Goal: Find specific page/section: Find specific page/section

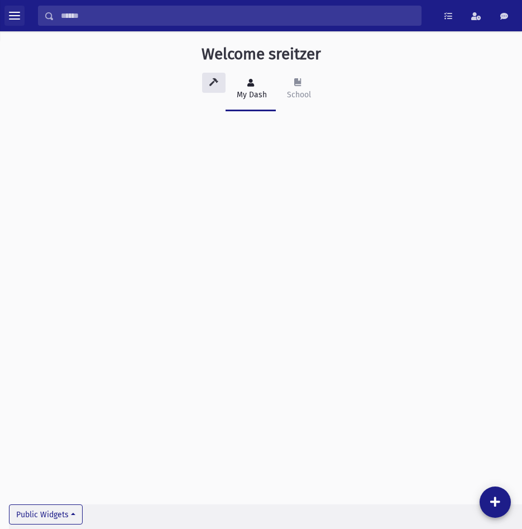
click at [23, 15] on button "toggle menu" at bounding box center [14, 16] width 20 height 20
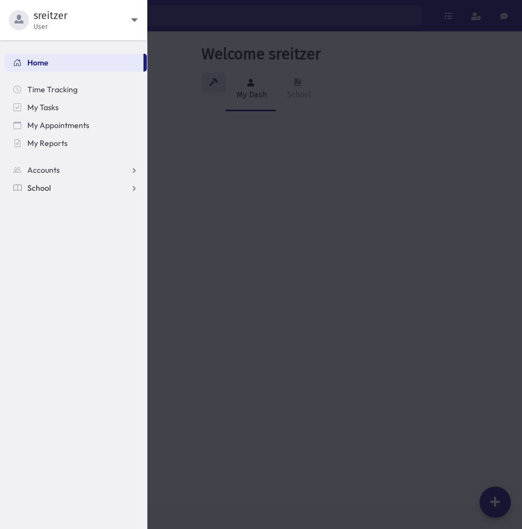
click at [47, 183] on span "School" at bounding box center [38, 188] width 23 height 10
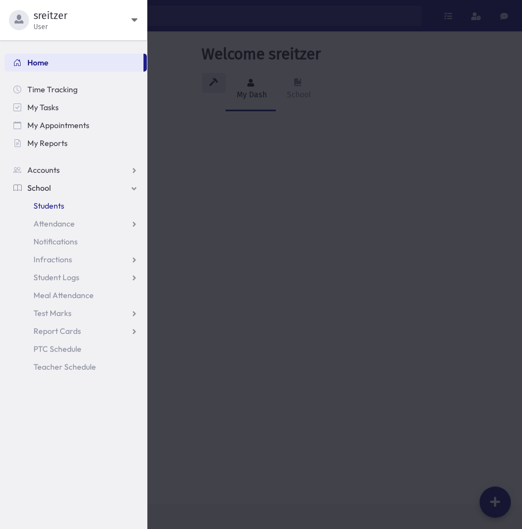
click at [47, 204] on span "Students" at bounding box center [49, 206] width 31 height 10
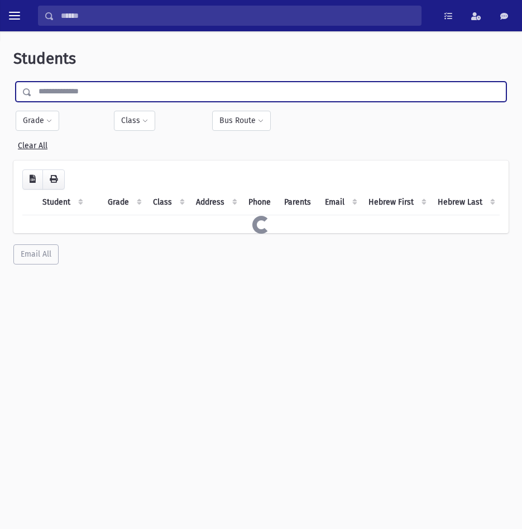
click at [79, 93] on input "text" at bounding box center [269, 92] width 474 height 20
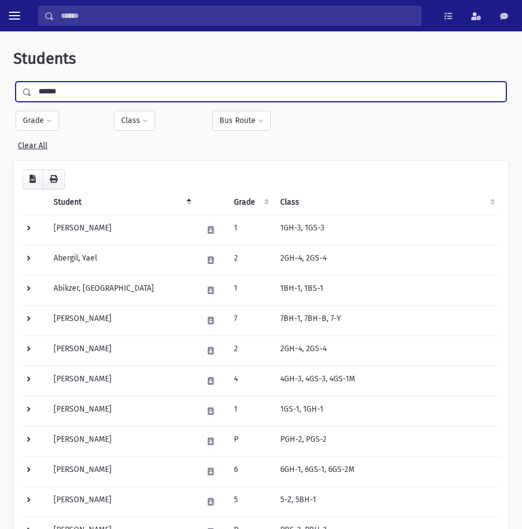
type input "******"
click at [13, 82] on input "submit" at bounding box center [28, 89] width 31 height 15
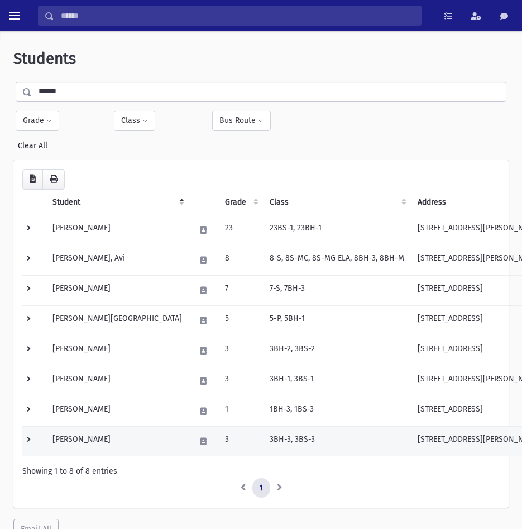
click at [97, 451] on td "[PERSON_NAME]" at bounding box center [117, 441] width 143 height 30
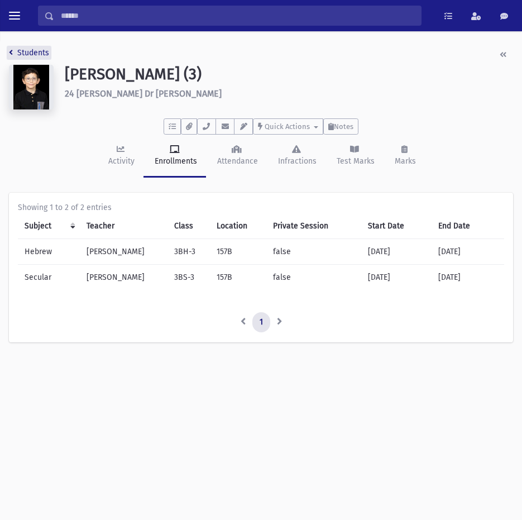
click at [30, 54] on link "Students" at bounding box center [29, 52] width 40 height 9
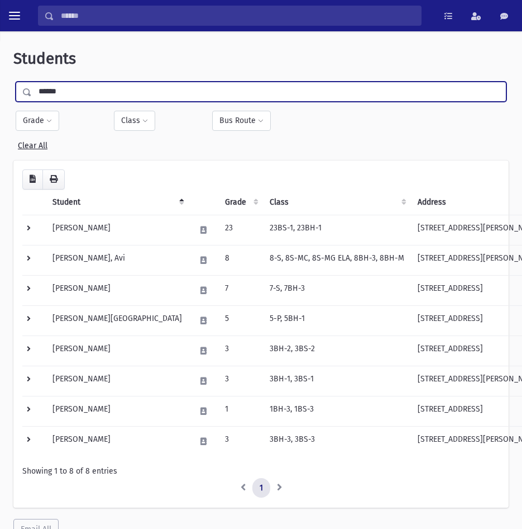
drag, startPoint x: 99, startPoint y: 91, endPoint x: -234, endPoint y: 107, distance: 332.8
click at [0, 107] on html "Search Results All Accounts Students" at bounding box center [261, 264] width 522 height 529
type input "****"
click at [13, 82] on input "submit" at bounding box center [28, 89] width 31 height 15
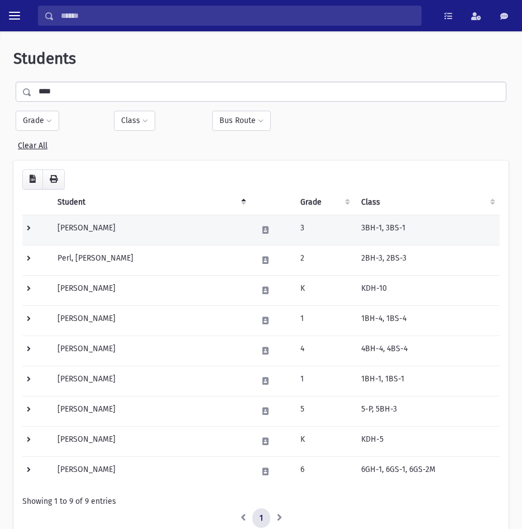
click at [103, 231] on td "Perl, Aaron" at bounding box center [151, 230] width 201 height 30
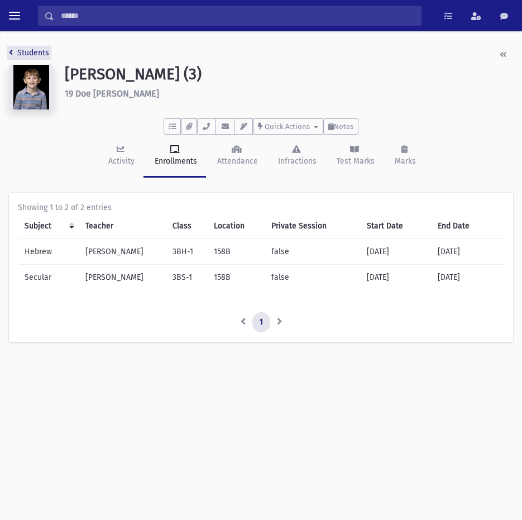
click at [20, 51] on link "Students" at bounding box center [29, 52] width 40 height 9
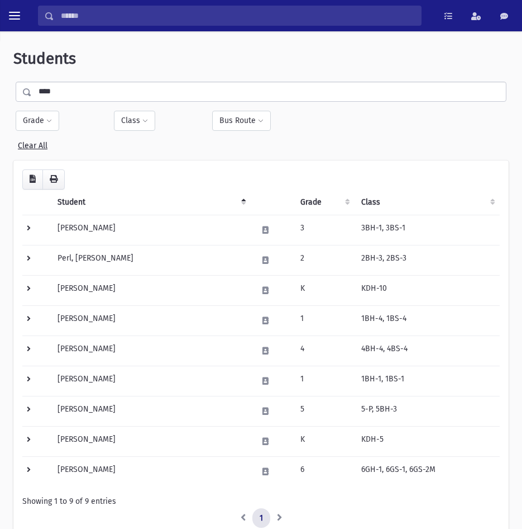
click at [74, 104] on div "**** Filter By Grade * ** * * * * * * * * * * * * ** ** ** ** Filter Class" at bounding box center [261, 117] width 496 height 70
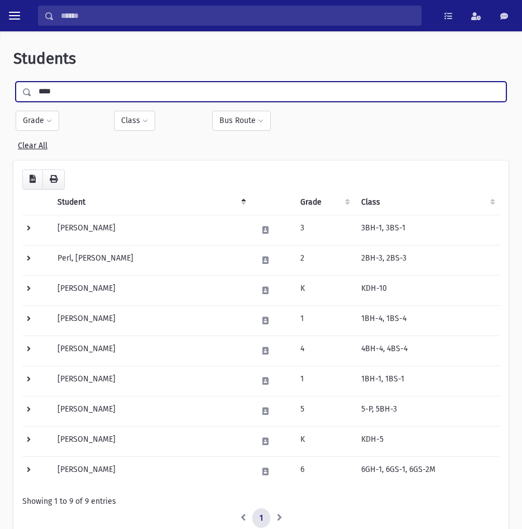
drag, startPoint x: 65, startPoint y: 88, endPoint x: -147, endPoint y: 107, distance: 212.5
click at [0, 107] on html "Search Results All Accounts Students" at bounding box center [261, 264] width 522 height 529
type input "******"
click at [13, 82] on input "submit" at bounding box center [28, 89] width 31 height 15
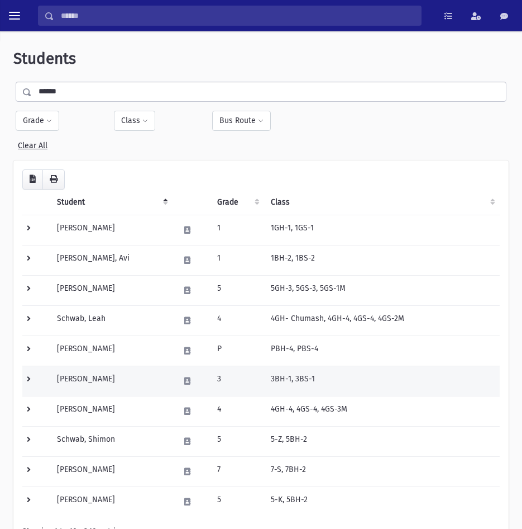
click at [93, 380] on td "[PERSON_NAME]" at bounding box center [111, 380] width 122 height 30
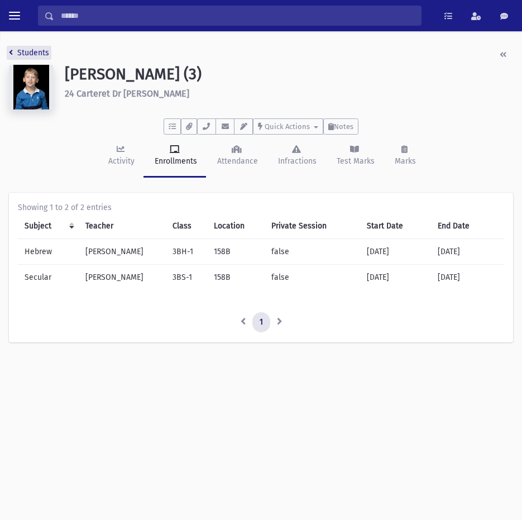
click at [44, 50] on link "Students" at bounding box center [29, 52] width 40 height 9
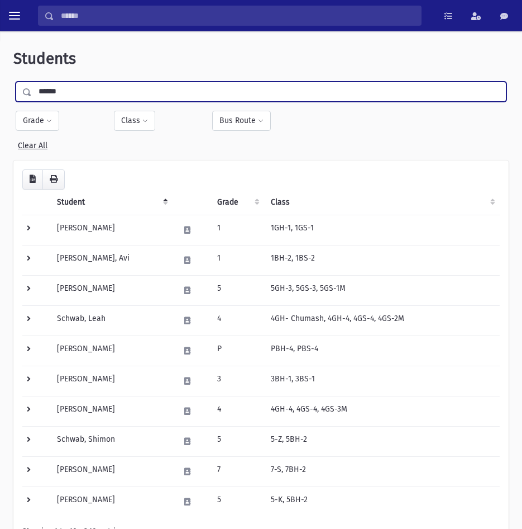
drag, startPoint x: 75, startPoint y: 93, endPoint x: -216, endPoint y: 108, distance: 291.5
click at [0, 108] on html "Search Results All Accounts Students" at bounding box center [261, 264] width 522 height 529
type input "********"
click at [13, 82] on input "submit" at bounding box center [28, 89] width 31 height 15
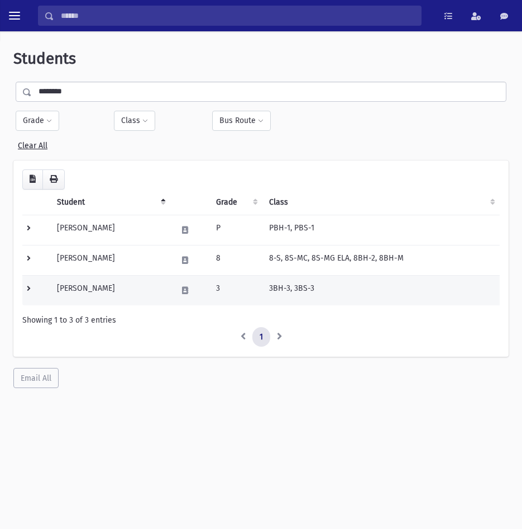
click at [113, 287] on td "[PERSON_NAME]" at bounding box center [110, 290] width 120 height 30
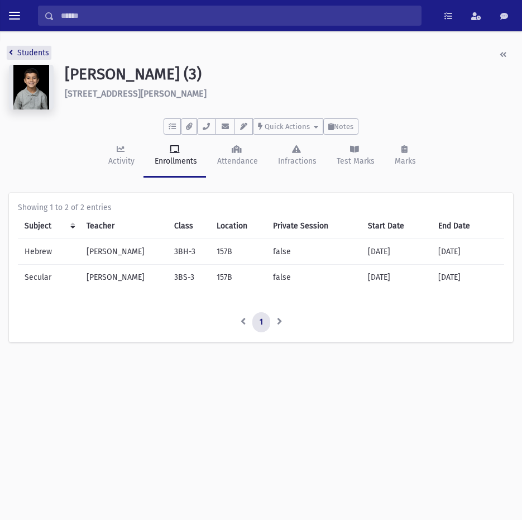
click at [27, 56] on link "Students" at bounding box center [29, 52] width 40 height 9
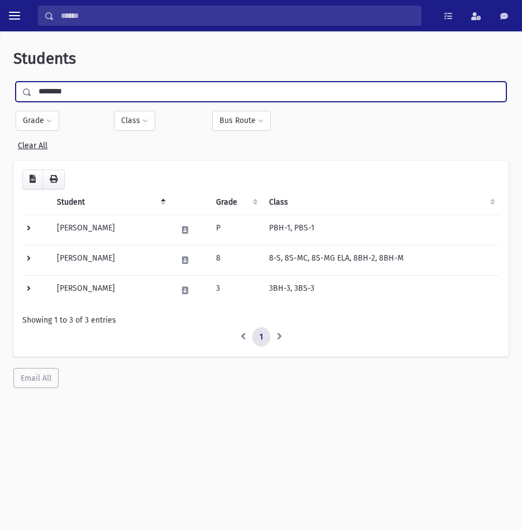
drag, startPoint x: 80, startPoint y: 93, endPoint x: -166, endPoint y: 106, distance: 246.2
click at [0, 106] on html "Search Results All Accounts Students" at bounding box center [261, 264] width 522 height 529
type input "*****"
click at [13, 82] on input "submit" at bounding box center [28, 89] width 31 height 15
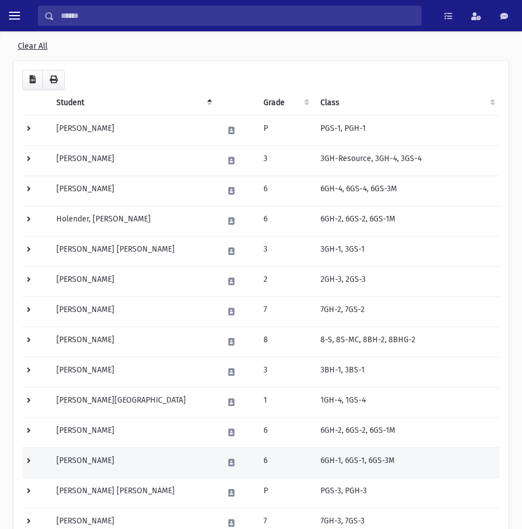
scroll to position [112, 0]
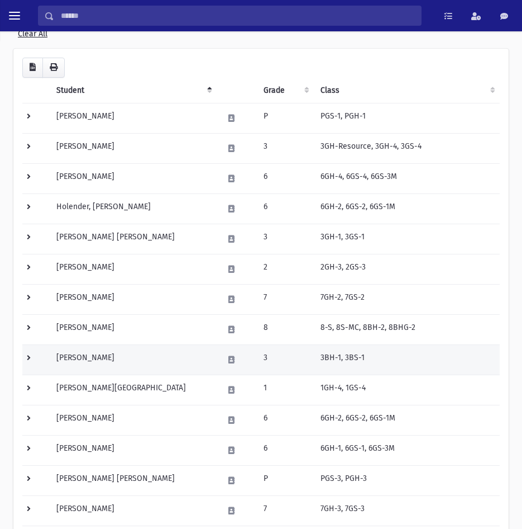
click at [97, 355] on td "[PERSON_NAME]" at bounding box center [133, 359] width 167 height 30
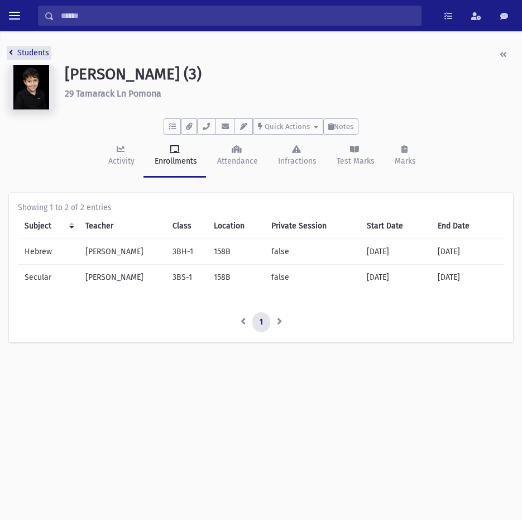
click at [30, 51] on link "Students" at bounding box center [29, 52] width 40 height 9
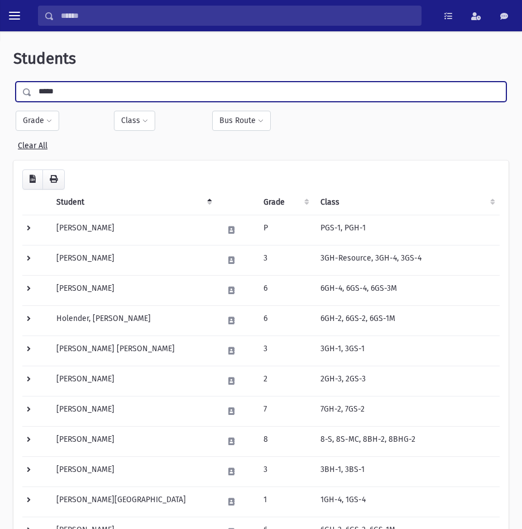
drag, startPoint x: 78, startPoint y: 97, endPoint x: -28, endPoint y: 79, distance: 107.1
click at [0, 79] on html "Search Results All Accounts Students" at bounding box center [261, 264] width 522 height 529
type input "*****"
click at [13, 82] on input "submit" at bounding box center [28, 89] width 31 height 15
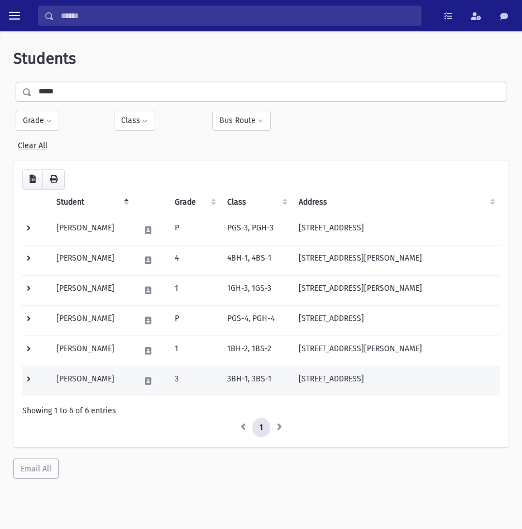
click at [94, 382] on td "Fogel, Yisroel" at bounding box center [92, 380] width 84 height 30
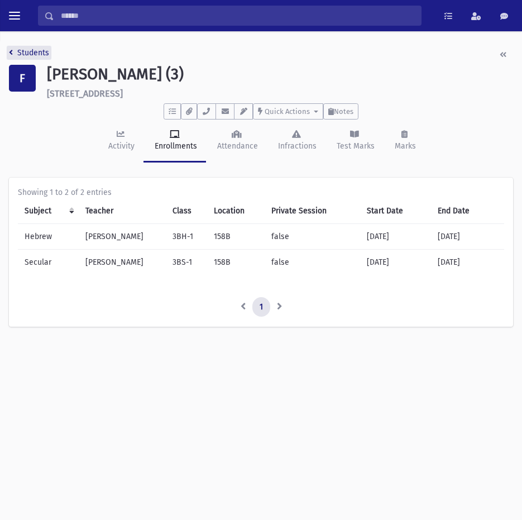
click at [14, 55] on link "Students" at bounding box center [29, 52] width 40 height 9
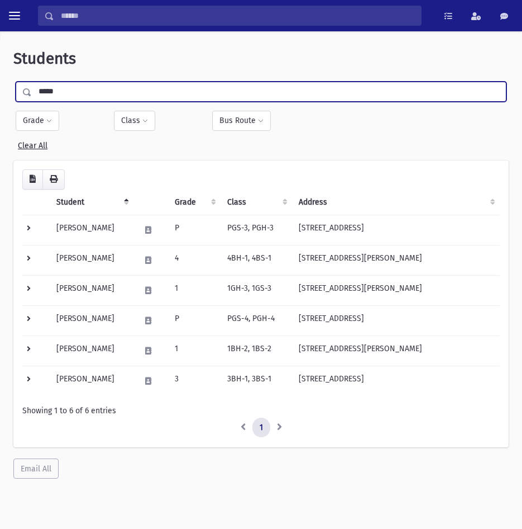
drag, startPoint x: 81, startPoint y: 88, endPoint x: -239, endPoint y: 72, distance: 320.0
click at [0, 72] on html "Search Results All Accounts Students" at bounding box center [261, 264] width 522 height 529
type input "********"
click at [13, 82] on input "submit" at bounding box center [28, 89] width 31 height 15
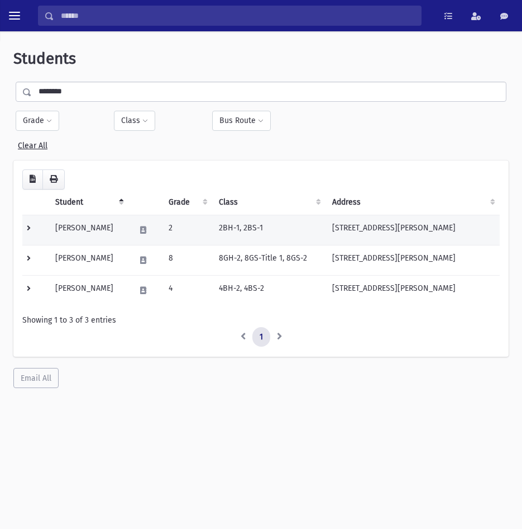
click at [91, 235] on td "[PERSON_NAME]" at bounding box center [89, 230] width 80 height 30
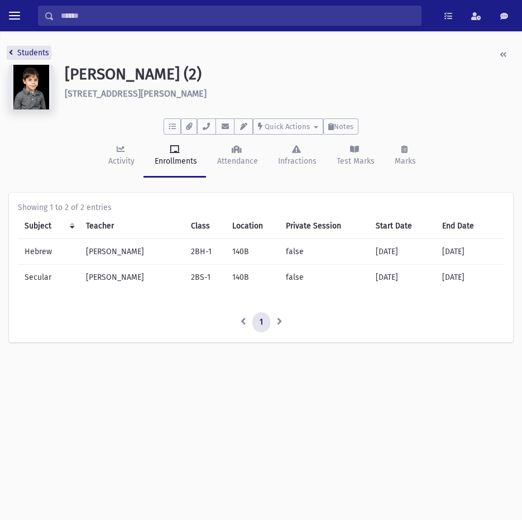
click at [34, 54] on link "Students" at bounding box center [29, 52] width 40 height 9
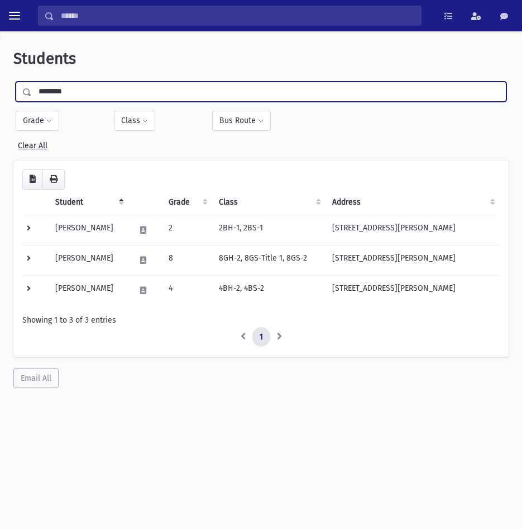
drag, startPoint x: 82, startPoint y: 93, endPoint x: -251, endPoint y: 104, distance: 332.6
click at [0, 104] on html "Search Results All Accounts Students" at bounding box center [261, 264] width 522 height 529
type input "*******"
click at [13, 82] on input "submit" at bounding box center [28, 89] width 31 height 15
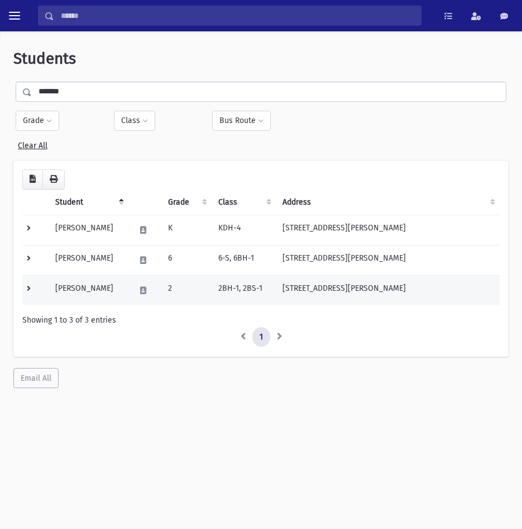
click at [88, 283] on td "[PERSON_NAME]" at bounding box center [89, 290] width 80 height 30
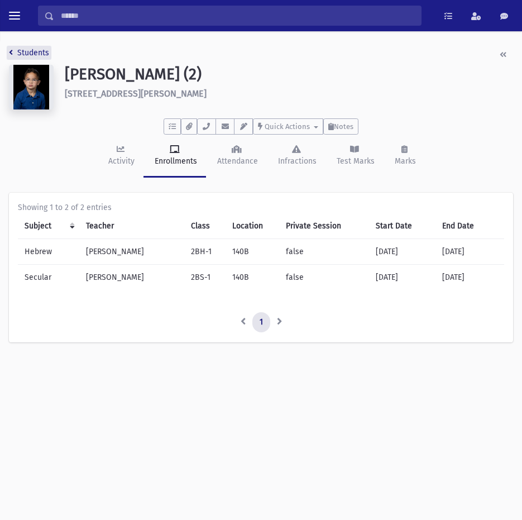
click at [15, 54] on link "Students" at bounding box center [29, 52] width 40 height 9
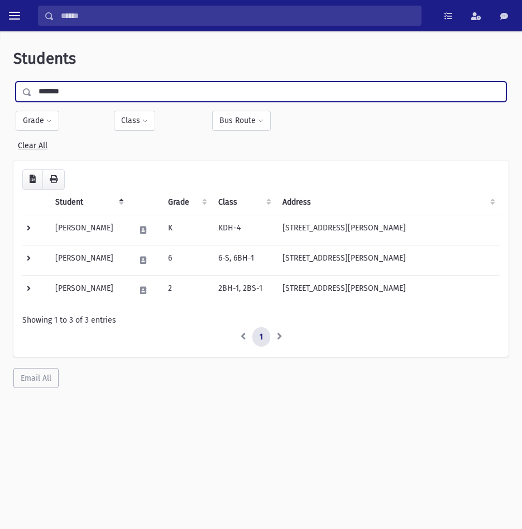
drag, startPoint x: 104, startPoint y: 87, endPoint x: -84, endPoint y: 89, distance: 187.7
click at [0, 89] on html "Search Results All Accounts Students" at bounding box center [261, 264] width 522 height 529
type input "****"
click at [13, 82] on input "submit" at bounding box center [28, 89] width 31 height 15
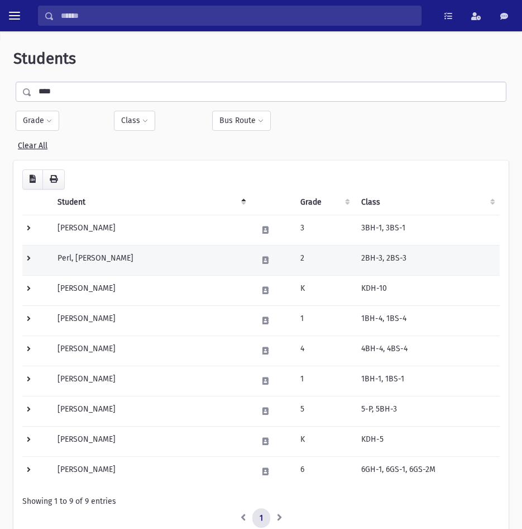
click at [90, 255] on td "Perl, [PERSON_NAME]" at bounding box center [151, 260] width 201 height 30
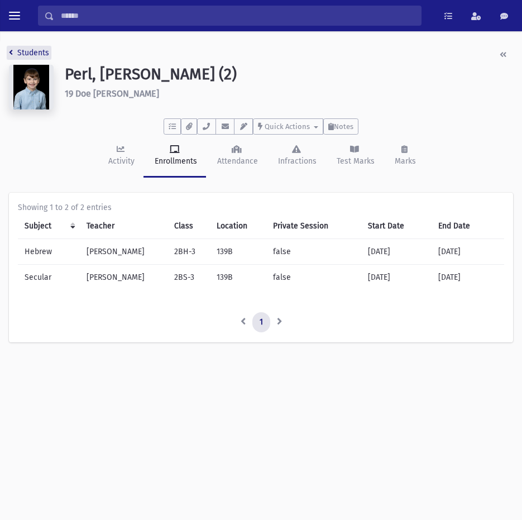
click at [33, 54] on link "Students" at bounding box center [29, 52] width 40 height 9
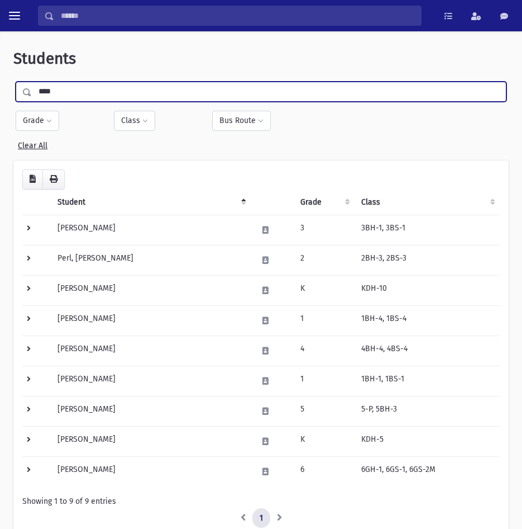
drag, startPoint x: 74, startPoint y: 96, endPoint x: -73, endPoint y: 82, distance: 147.6
click at [0, 82] on html "Search Results All Accounts Students" at bounding box center [261, 264] width 522 height 529
type input "********"
click at [13, 82] on input "submit" at bounding box center [28, 89] width 31 height 15
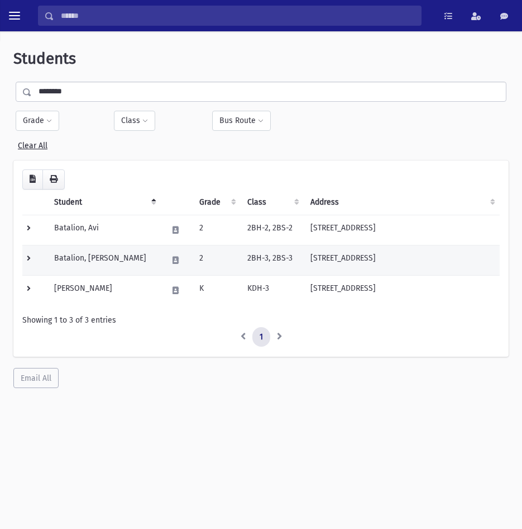
click at [74, 261] on td "Batalion, Kovi" at bounding box center [103, 260] width 113 height 30
